Goal: Task Accomplishment & Management: Manage account settings

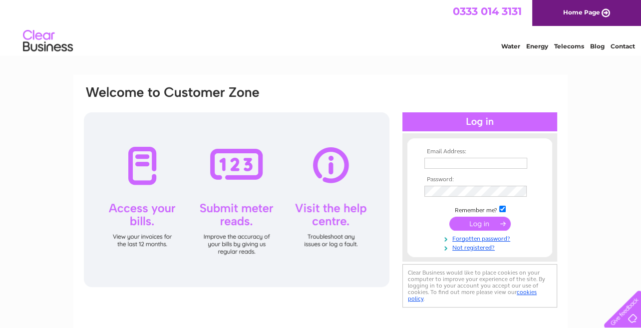
type input "garrym@lrh.co.uk"
click at [477, 223] on input "submit" at bounding box center [479, 224] width 61 height 14
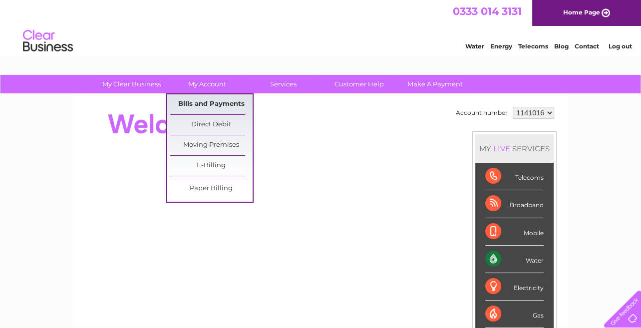
click at [200, 99] on link "Bills and Payments" at bounding box center [211, 104] width 82 height 20
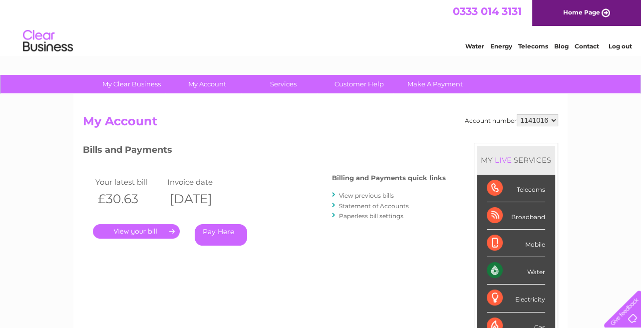
click at [126, 231] on link "." at bounding box center [136, 231] width 87 height 14
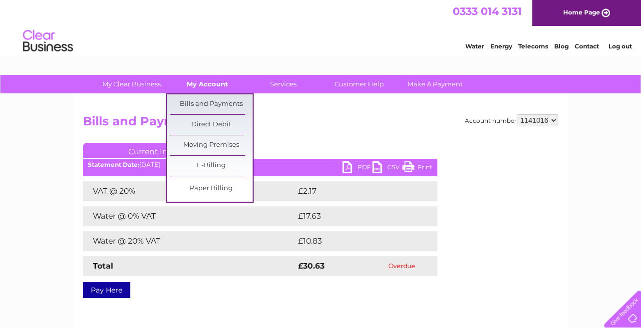
click at [207, 85] on link "My Account" at bounding box center [207, 84] width 82 height 18
click at [212, 100] on link "Bills and Payments" at bounding box center [211, 104] width 82 height 20
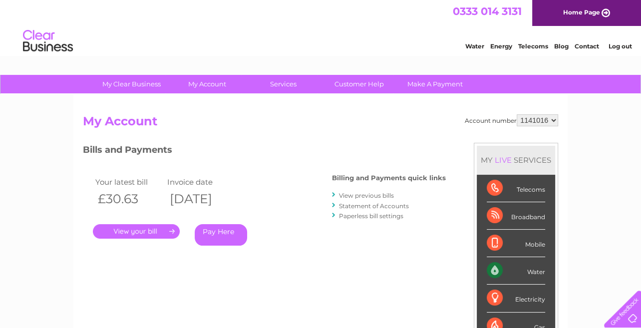
click at [344, 193] on link "View previous bills" at bounding box center [366, 195] width 55 height 7
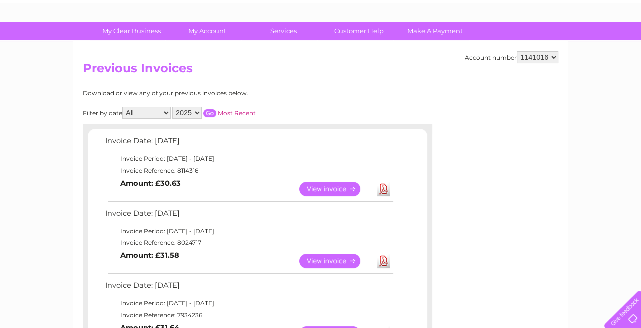
scroll to position [150, 0]
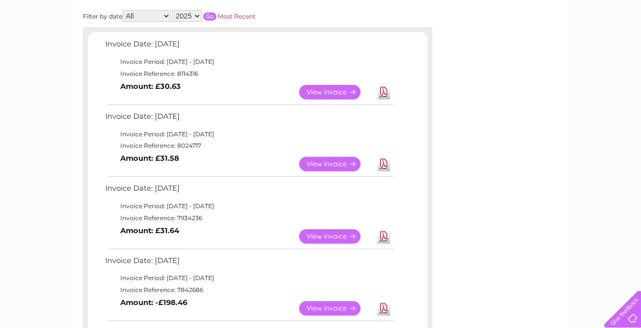
click at [331, 233] on link "View" at bounding box center [335, 236] width 73 height 14
